Goal: Task Accomplishment & Management: Manage account settings

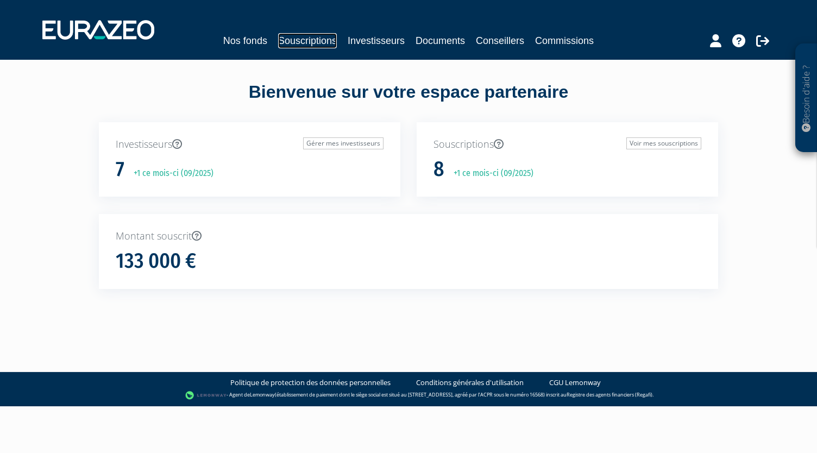
click at [320, 41] on link "Souscriptions" at bounding box center [307, 40] width 59 height 15
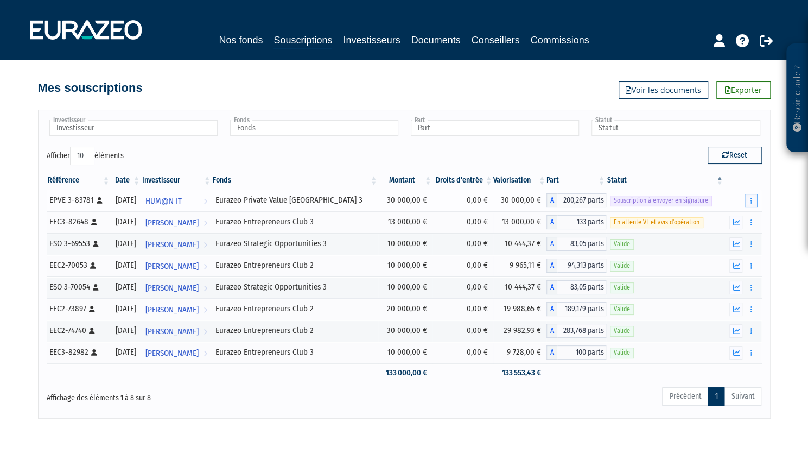
click at [757, 202] on button "button" at bounding box center [751, 201] width 13 height 14
click at [733, 216] on link "Envoyer à signer" at bounding box center [724, 220] width 62 height 18
click at [757, 200] on button "button" at bounding box center [751, 201] width 13 height 14
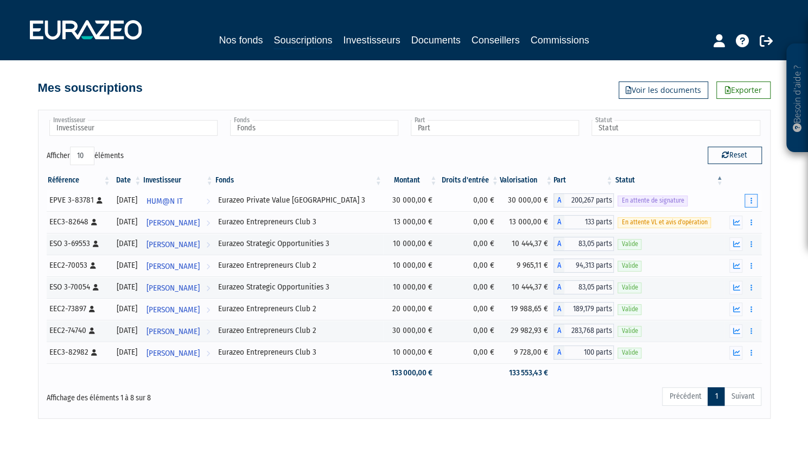
click at [745, 201] on button "button" at bounding box center [751, 201] width 13 height 14
click at [733, 219] on link "Renvoyer le mail" at bounding box center [723, 220] width 61 height 18
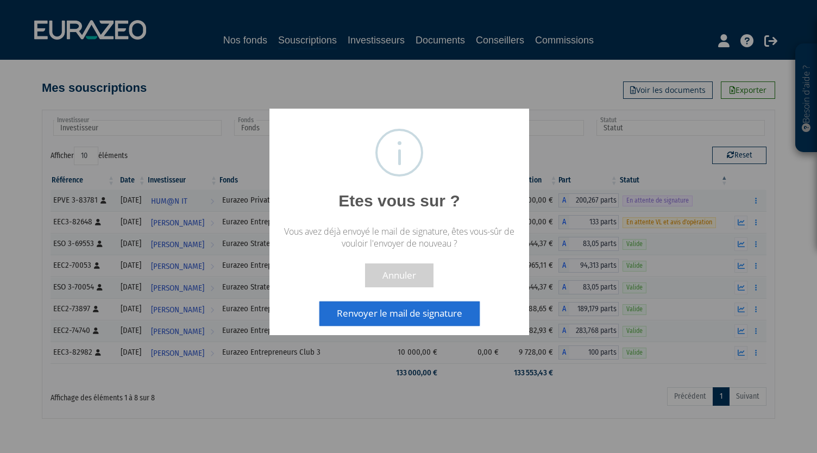
click at [547, 169] on div at bounding box center [408, 226] width 817 height 453
drag, startPoint x: 396, startPoint y: 277, endPoint x: 439, endPoint y: 187, distance: 99.3
click at [396, 277] on button "Annuler" at bounding box center [399, 275] width 68 height 24
